Goal: Task Accomplishment & Management: Complete application form

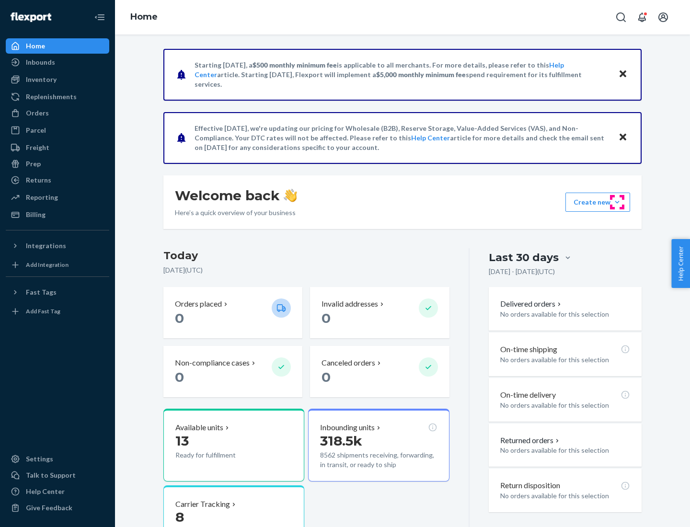
click at [617, 202] on button "Create new Create new inbound Create new order Create new product" at bounding box center [597, 202] width 65 height 19
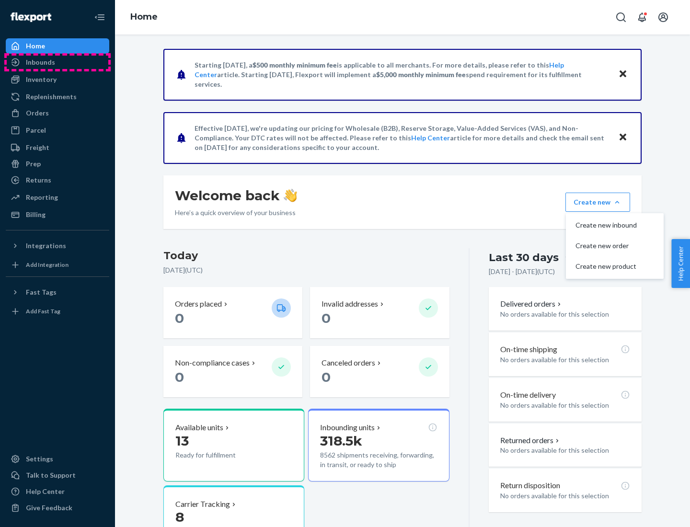
click at [57, 62] on div "Inbounds" at bounding box center [58, 62] width 102 height 13
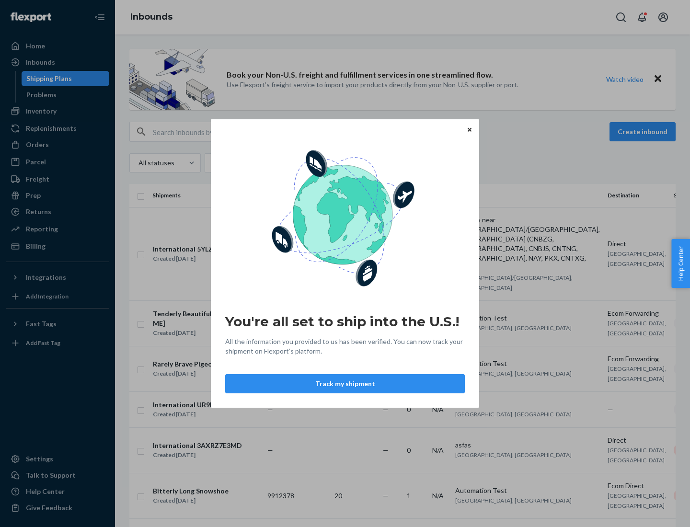
click at [469, 129] on icon "Close" at bounding box center [470, 129] width 4 height 4
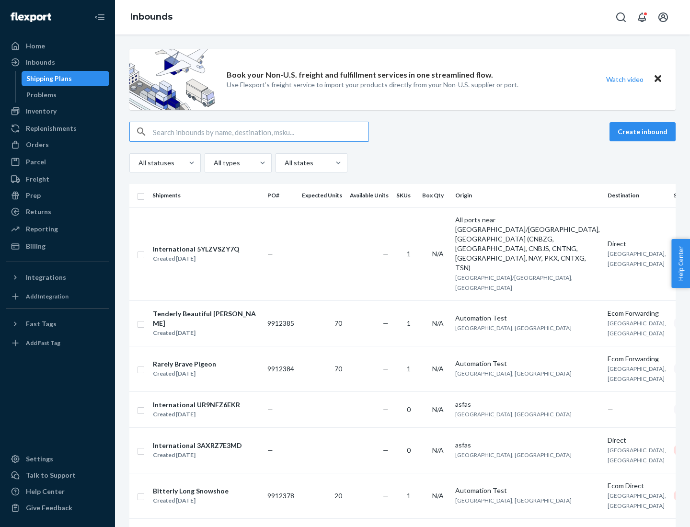
click at [644, 132] on button "Create inbound" at bounding box center [642, 131] width 66 height 19
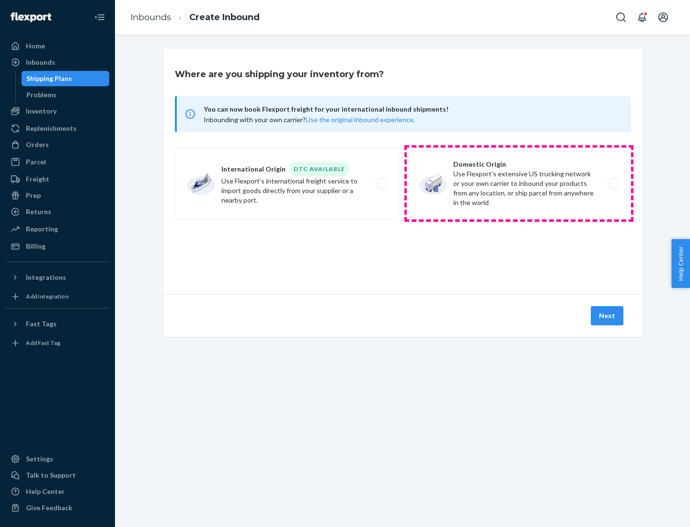
click at [519, 183] on label "Domestic Origin Use Flexport’s extensive US trucking network or your own carrie…" at bounding box center [519, 184] width 224 height 72
click at [613, 183] on input "Domestic Origin Use Flexport’s extensive US trucking network or your own carrie…" at bounding box center [616, 184] width 6 height 6
radio input "true"
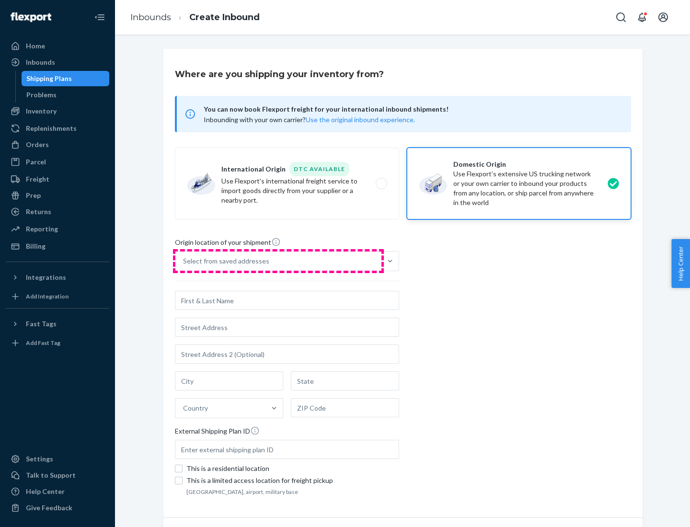
click at [278, 261] on div "Select from saved addresses" at bounding box center [278, 261] width 206 height 19
click at [184, 261] on input "Select from saved addresses" at bounding box center [183, 261] width 1 height 10
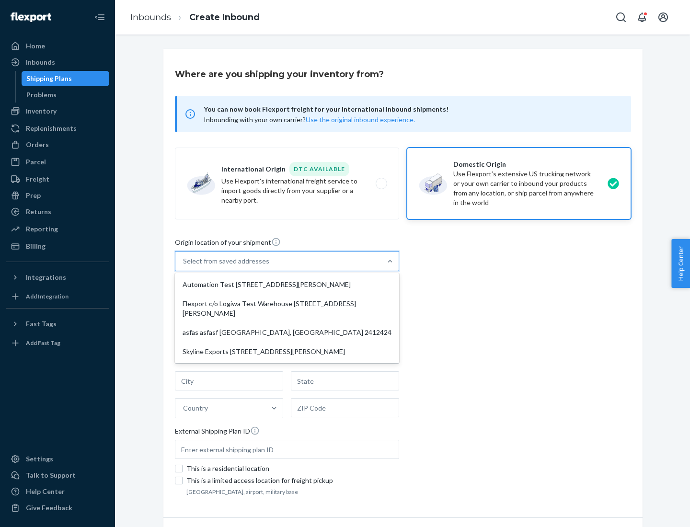
scroll to position [4, 0]
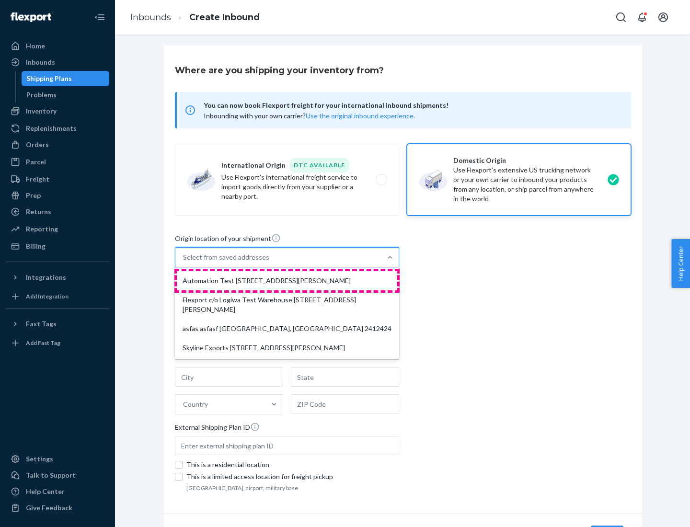
click at [287, 281] on div "Automation Test [STREET_ADDRESS][PERSON_NAME]" at bounding box center [287, 280] width 220 height 19
click at [184, 262] on input "option Automation Test [STREET_ADDRESS][PERSON_NAME] focused, 1 of 4. 4 results…" at bounding box center [183, 257] width 1 height 10
type input "Automation Test"
type input "9th Floor"
type input "[GEOGRAPHIC_DATA]"
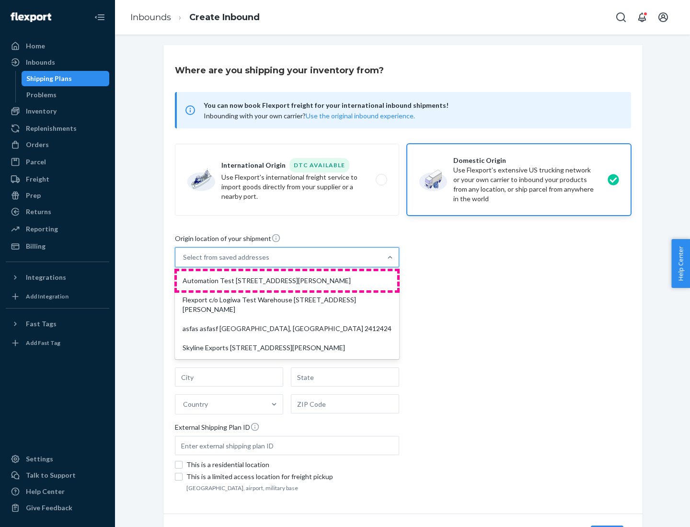
type input "CA"
type input "94104"
type input "[STREET_ADDRESS][PERSON_NAME]"
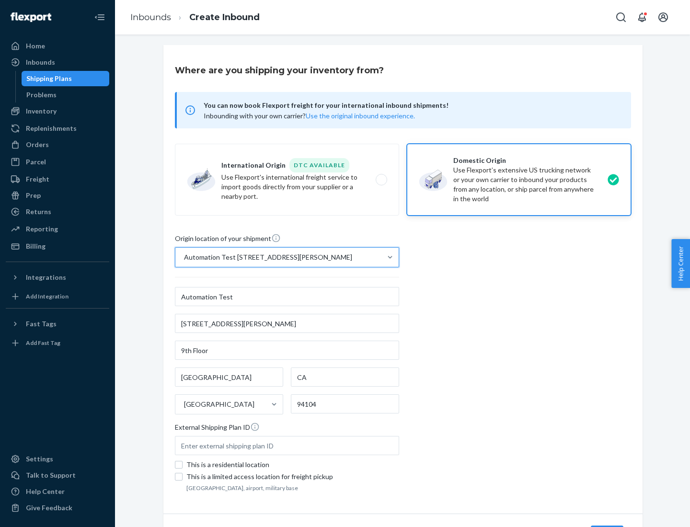
scroll to position [56, 0]
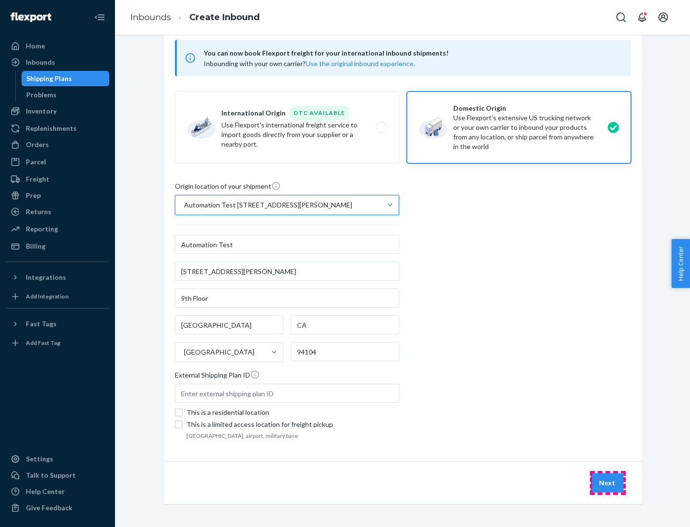
click at [607, 483] on button "Next" at bounding box center [607, 482] width 33 height 19
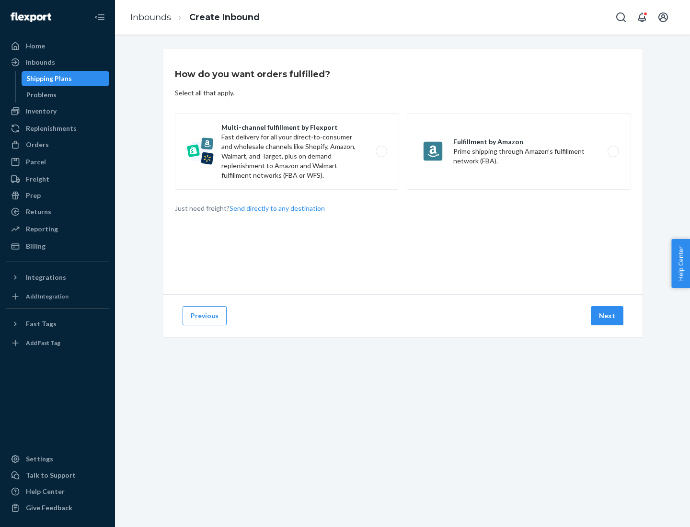
click at [287, 151] on label "Multi-channel fulfillment by Flexport Fast delivery for all your direct-to-cons…" at bounding box center [287, 151] width 224 height 77
click at [381, 151] on input "Multi-channel fulfillment by Flexport Fast delivery for all your direct-to-cons…" at bounding box center [384, 152] width 6 height 6
radio input "true"
click at [607, 316] on button "Next" at bounding box center [607, 315] width 33 height 19
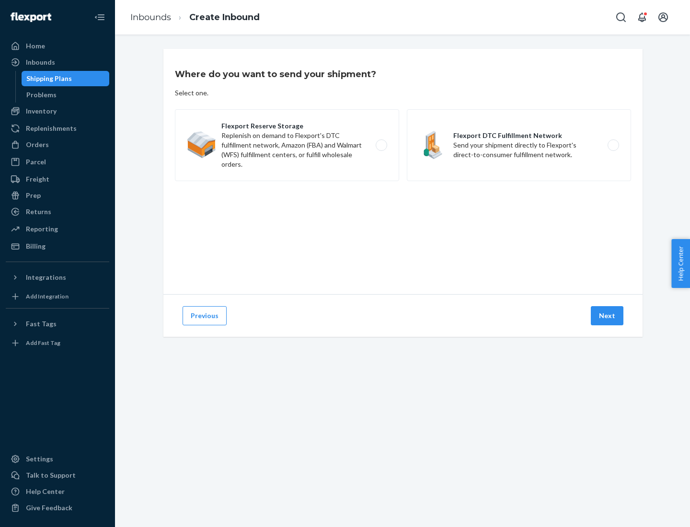
click at [287, 145] on label "Flexport Reserve Storage Replenish on demand to Flexport's DTC fulfillment netw…" at bounding box center [287, 145] width 224 height 72
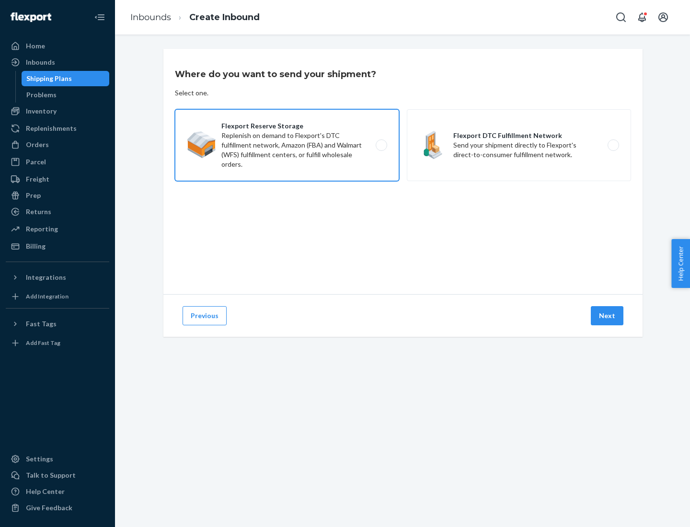
click at [381, 145] on input "Flexport Reserve Storage Replenish on demand to Flexport's DTC fulfillment netw…" at bounding box center [384, 145] width 6 height 6
radio input "true"
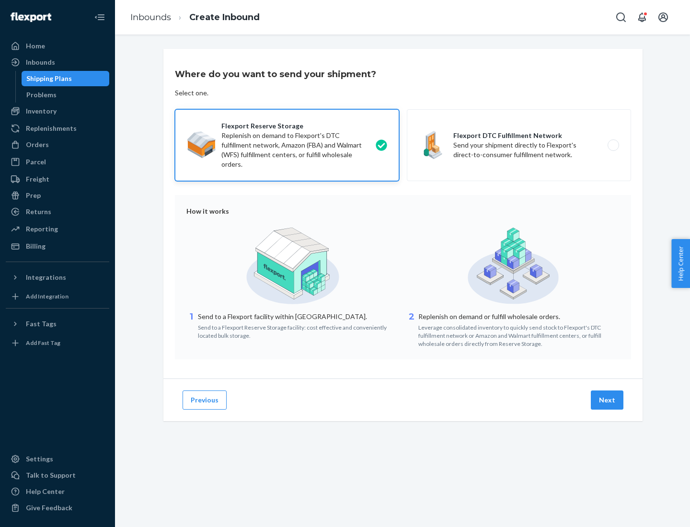
click at [607, 400] on button "Next" at bounding box center [607, 399] width 33 height 19
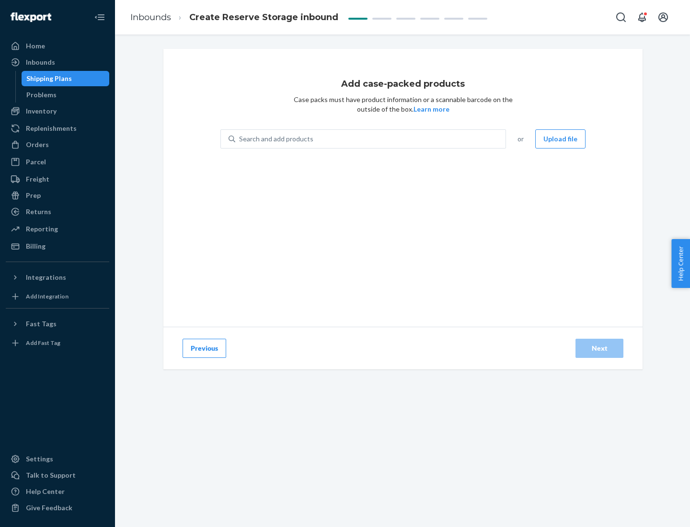
click at [371, 139] on div "Search and add products" at bounding box center [370, 138] width 270 height 17
click at [240, 139] on input "Search and add products" at bounding box center [239, 139] width 1 height 10
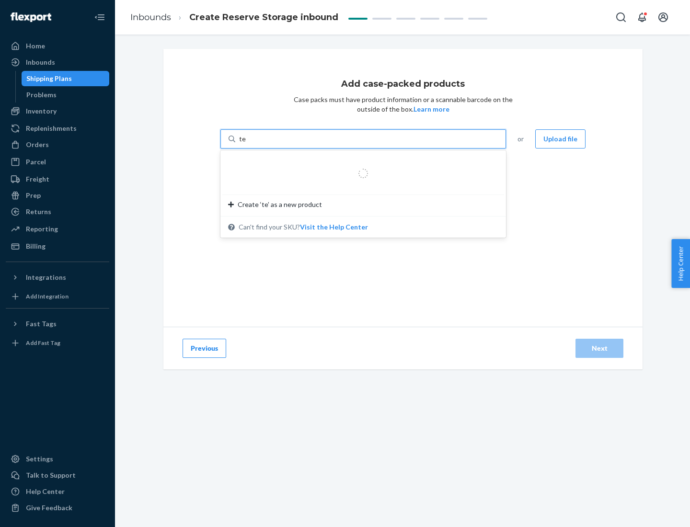
type input "test-syn"
click at [360, 162] on div "test - syn - test" at bounding box center [359, 162] width 263 height 10
click at [264, 144] on input "test-syn" at bounding box center [251, 139] width 25 height 10
type input "1"
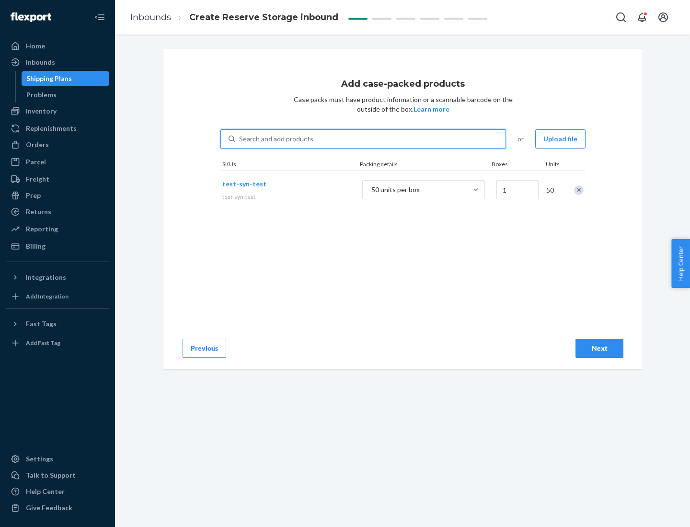
click at [599, 348] on div "Next" at bounding box center [599, 348] width 32 height 10
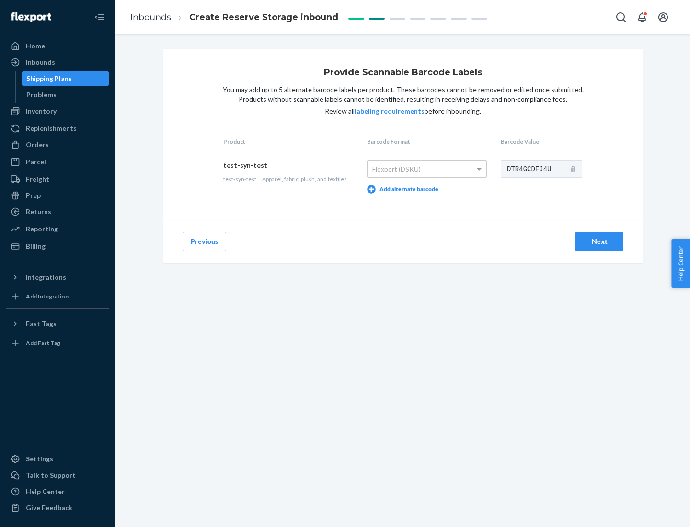
click at [599, 241] on div "Next" at bounding box center [599, 242] width 32 height 10
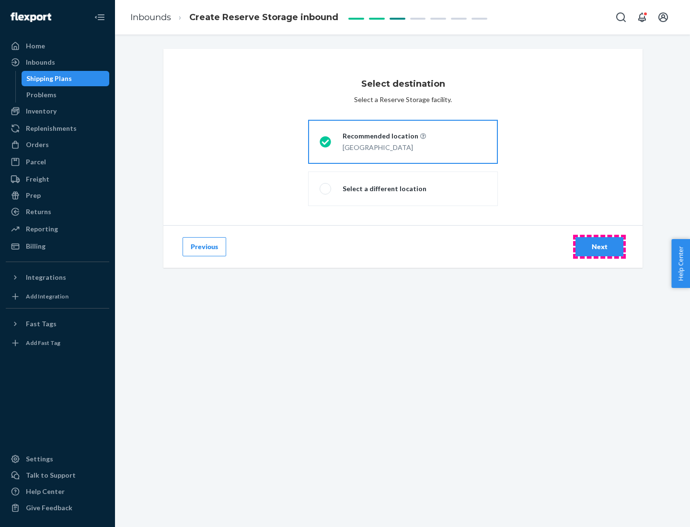
click at [599, 247] on div "Next" at bounding box center [599, 247] width 32 height 10
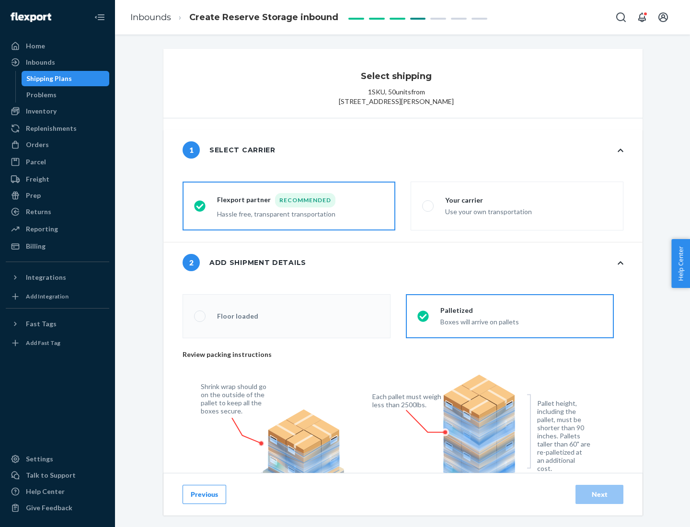
radio input "false"
type input "1"
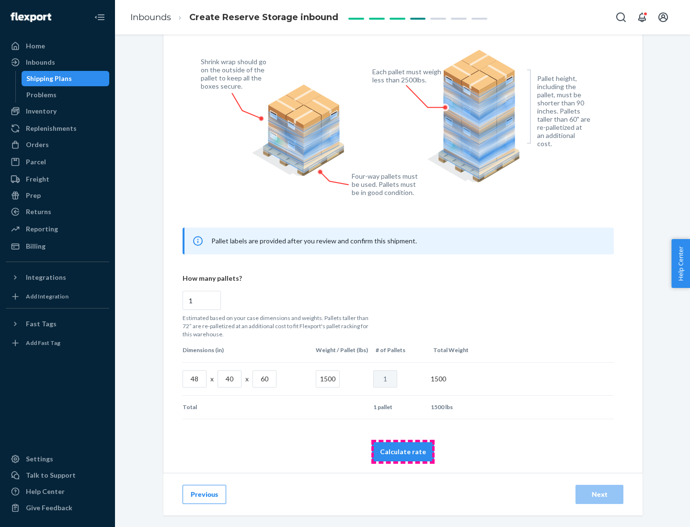
click at [403, 451] on button "Calculate rate" at bounding box center [403, 451] width 62 height 19
radio input "false"
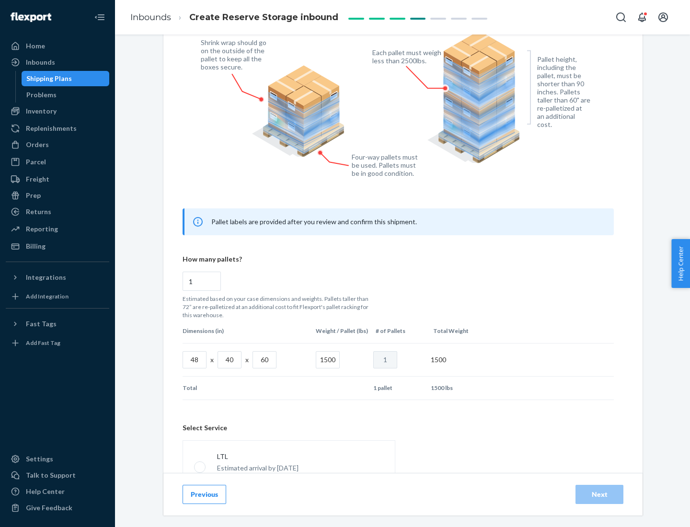
scroll to position [423, 0]
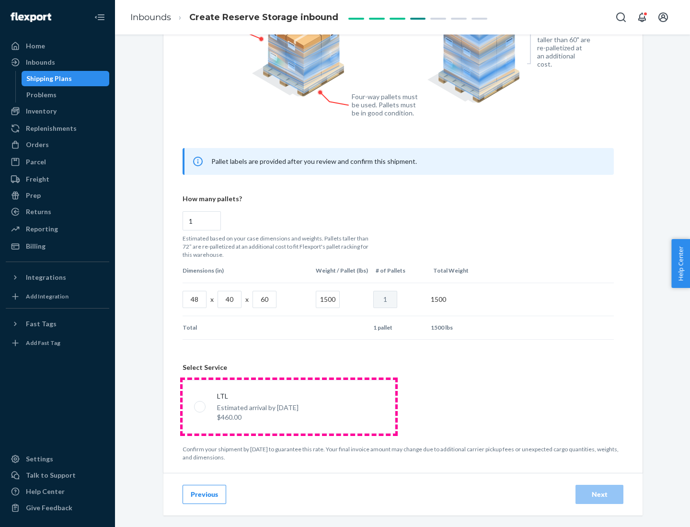
click at [288, 406] on p "Estimated arrival by [DATE]" at bounding box center [257, 408] width 81 height 10
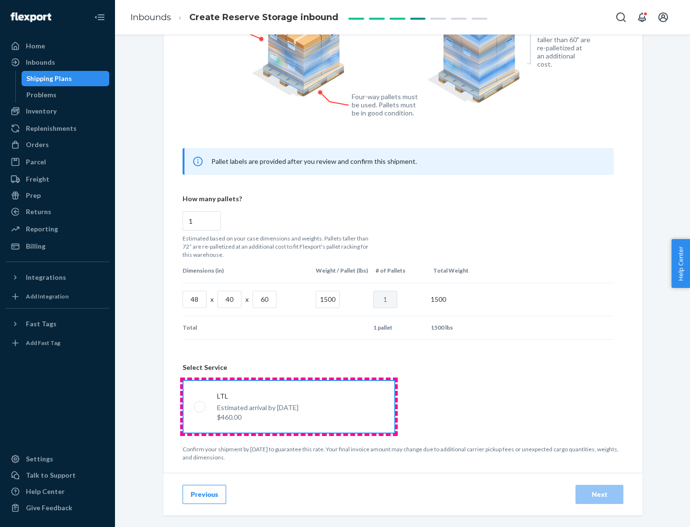
click at [200, 406] on input "LTL Estimated arrival by [DATE] $460.00" at bounding box center [197, 406] width 6 height 6
radio input "true"
radio input "false"
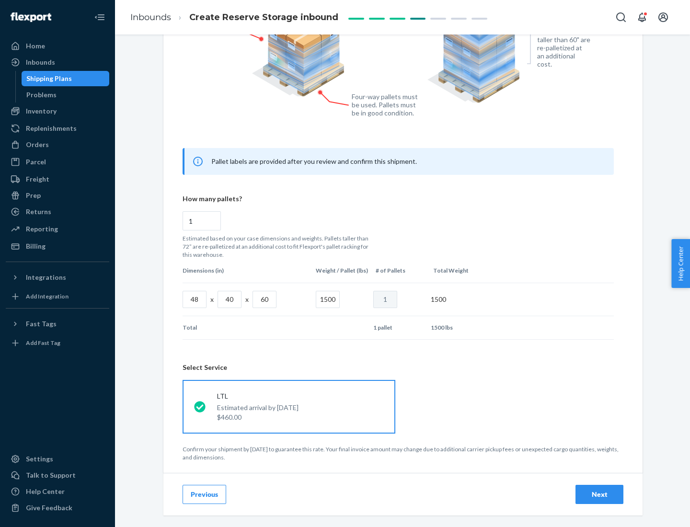
click at [599, 494] on div "Next" at bounding box center [599, 495] width 32 height 10
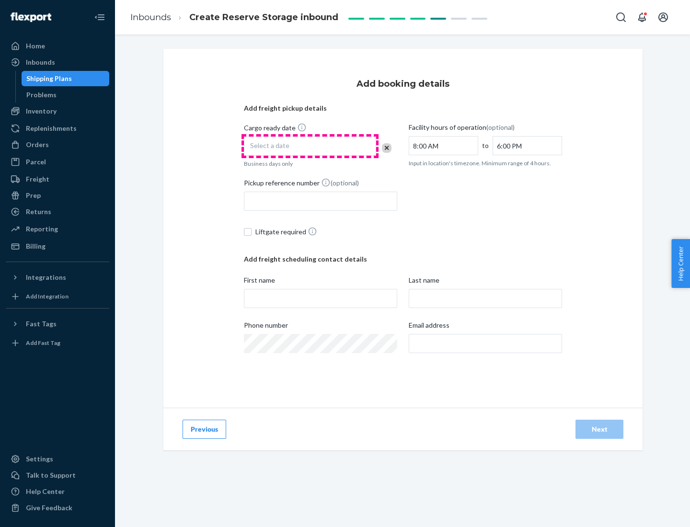
click at [310, 146] on div "Select a date" at bounding box center [310, 146] width 132 height 19
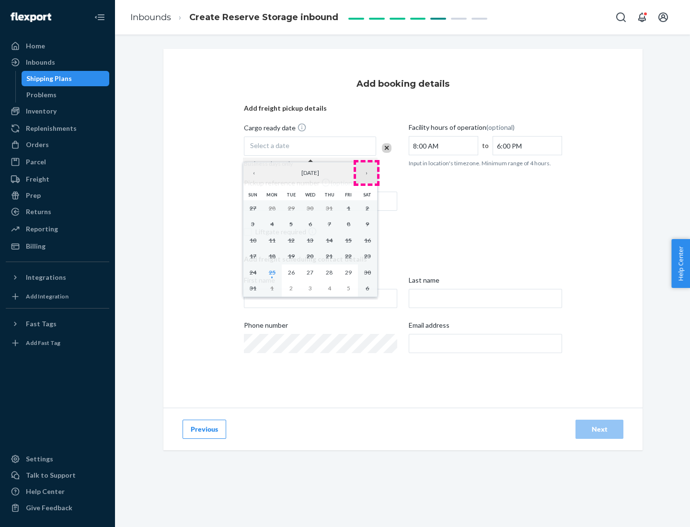
click at [366, 173] on button "›" at bounding box center [366, 172] width 21 height 21
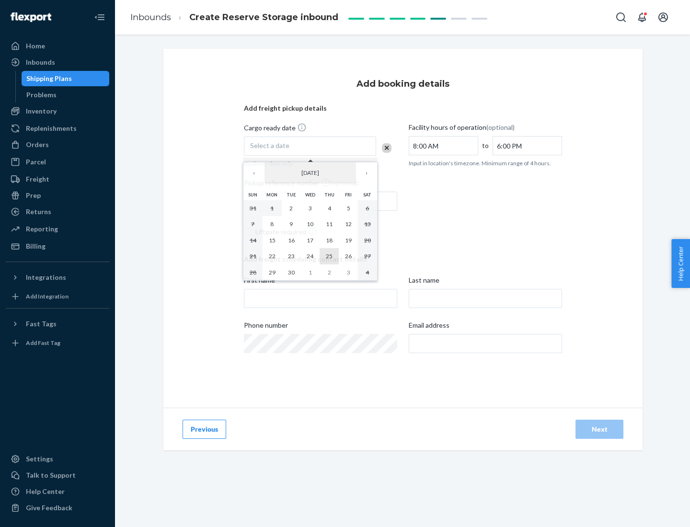
click at [329, 256] on abbr "25" at bounding box center [329, 255] width 7 height 7
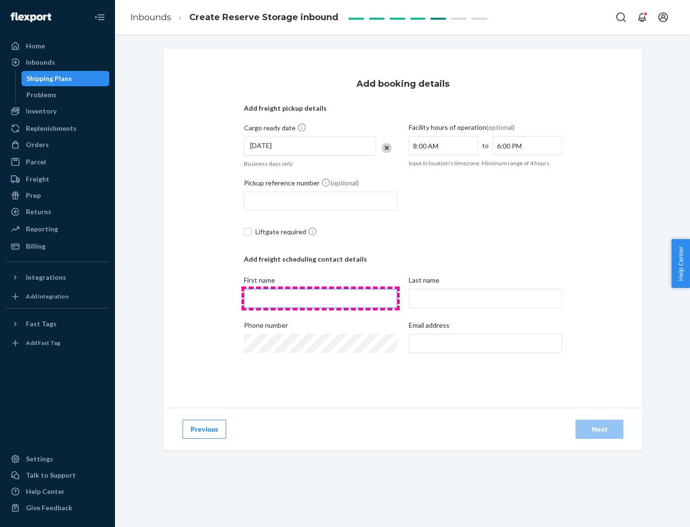
click at [320, 298] on input "First name" at bounding box center [320, 298] width 153 height 19
type input "[PERSON_NAME]"
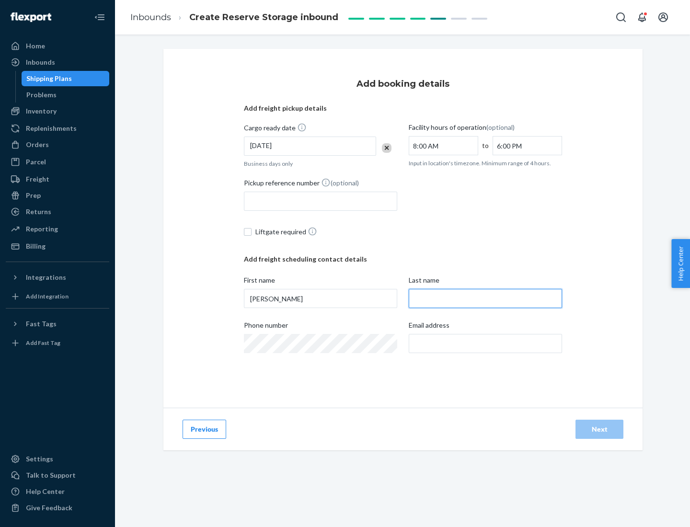
click at [485, 298] on input "Last name" at bounding box center [485, 298] width 153 height 19
type input "Doe"
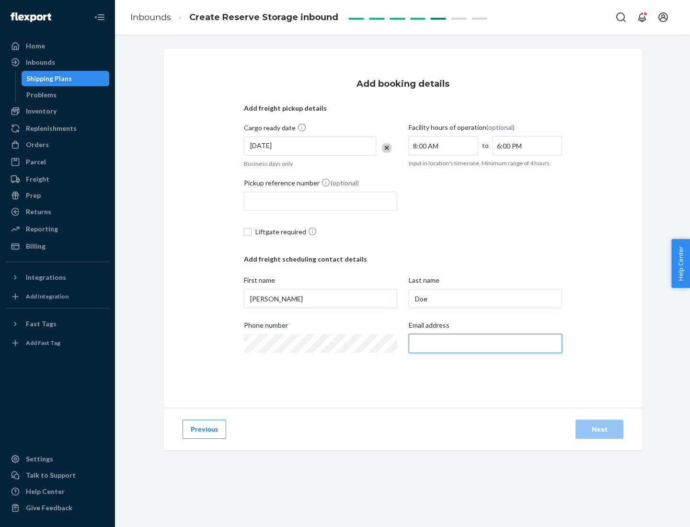
click at [485, 343] on input "Email address" at bounding box center [485, 343] width 153 height 19
type input "[EMAIL_ADDRESS][DOMAIN_NAME]"
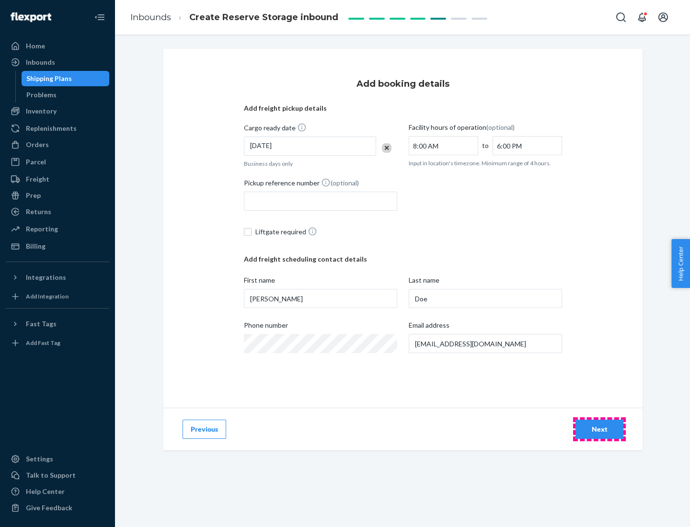
click at [599, 429] on div "Next" at bounding box center [599, 429] width 32 height 10
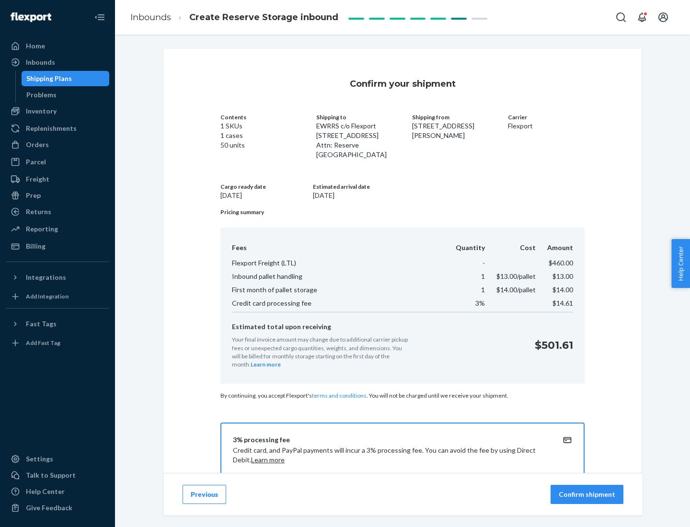
scroll to position [138, 0]
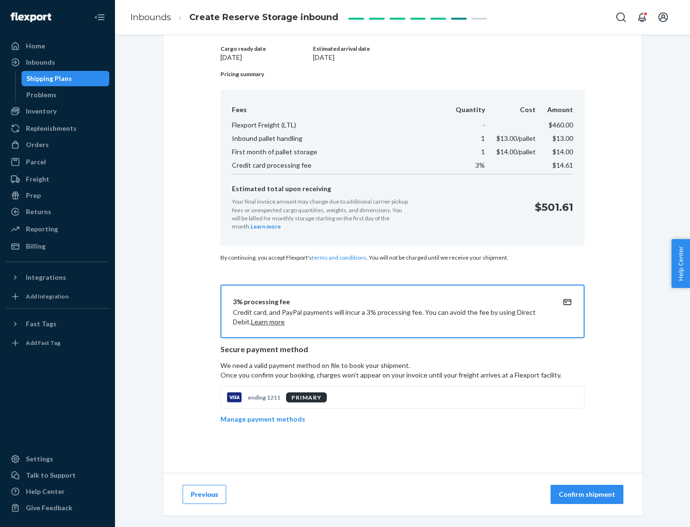
click at [588, 494] on p "Confirm shipment" at bounding box center [587, 495] width 57 height 10
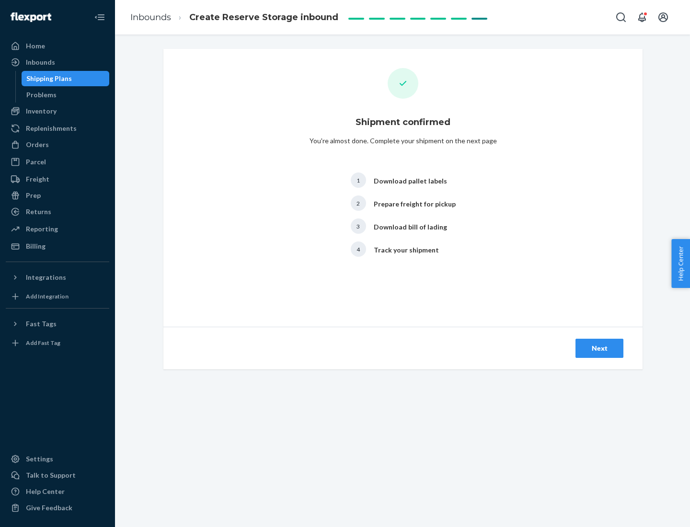
click at [599, 348] on div "Next" at bounding box center [599, 348] width 32 height 10
